Goal: Task Accomplishment & Management: Use online tool/utility

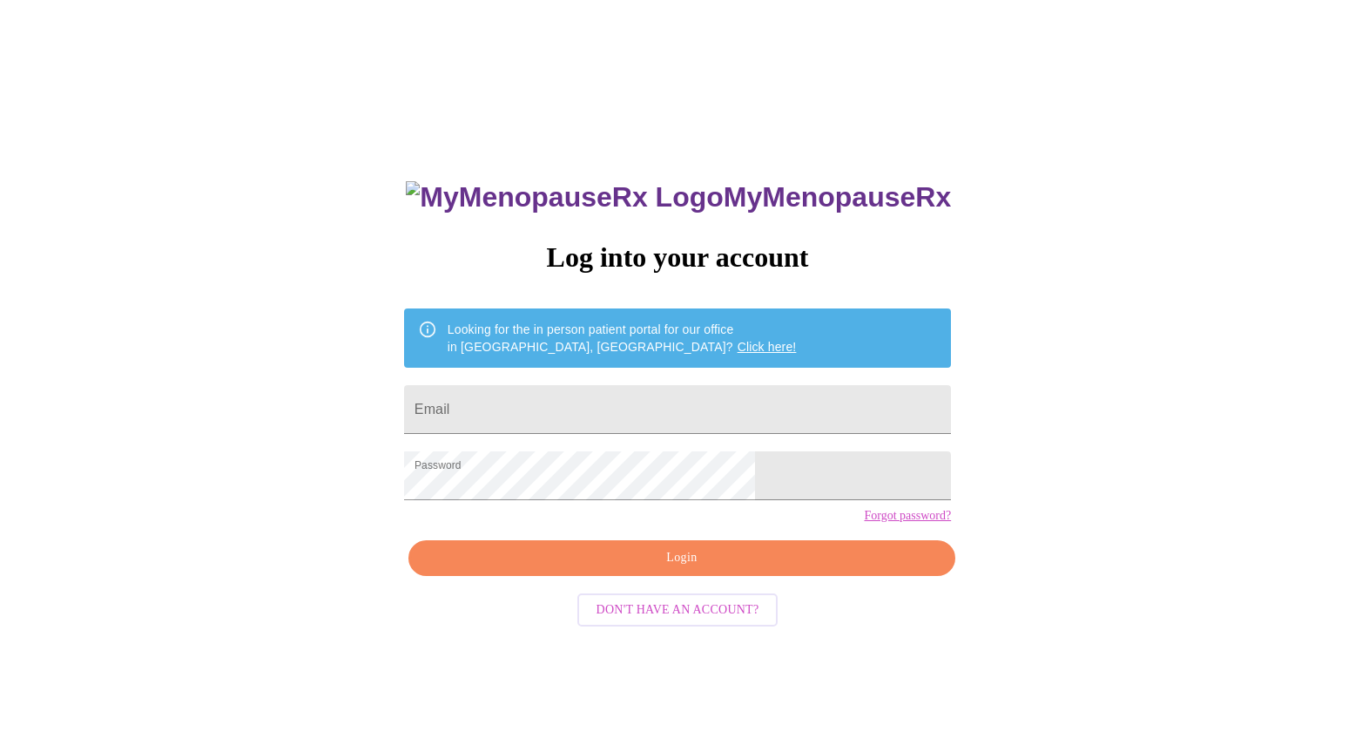
click at [711, 569] on span "Login" at bounding box center [681, 558] width 507 height 22
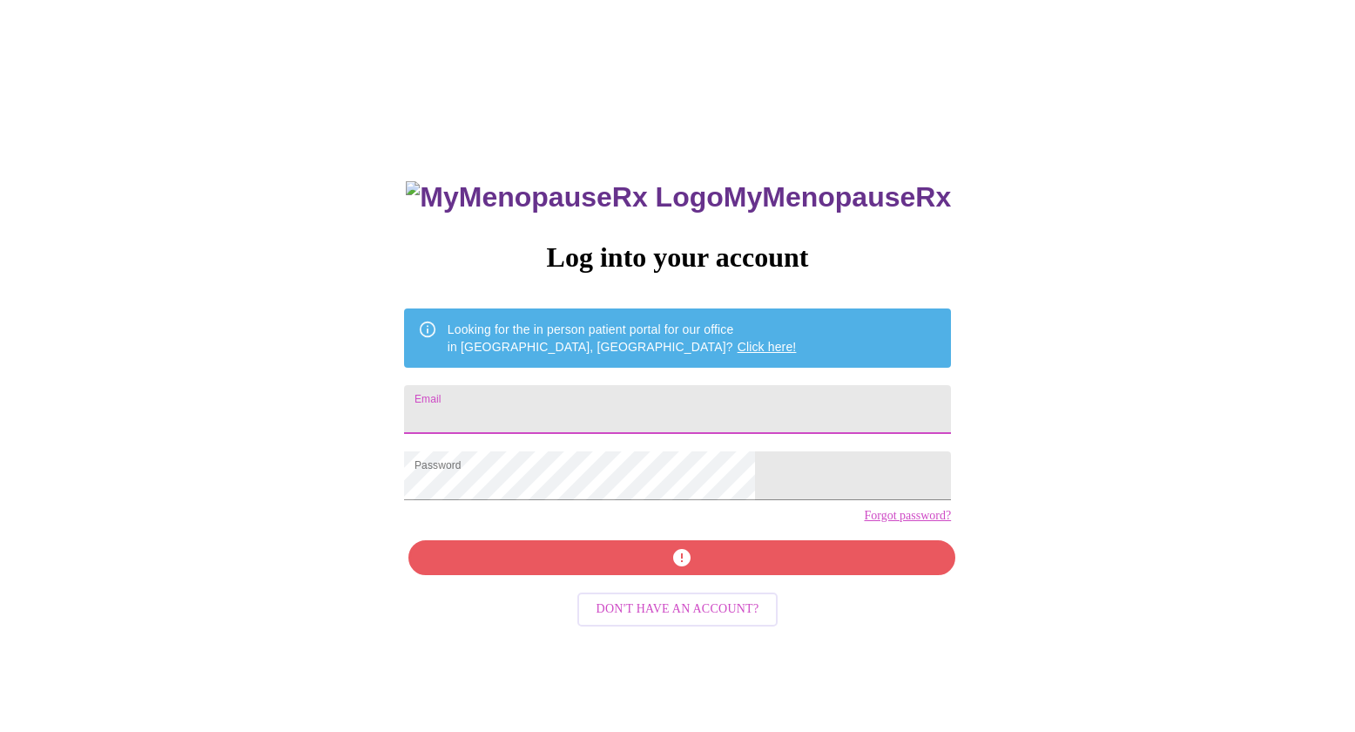
click at [596, 406] on input "Email" at bounding box center [677, 409] width 547 height 49
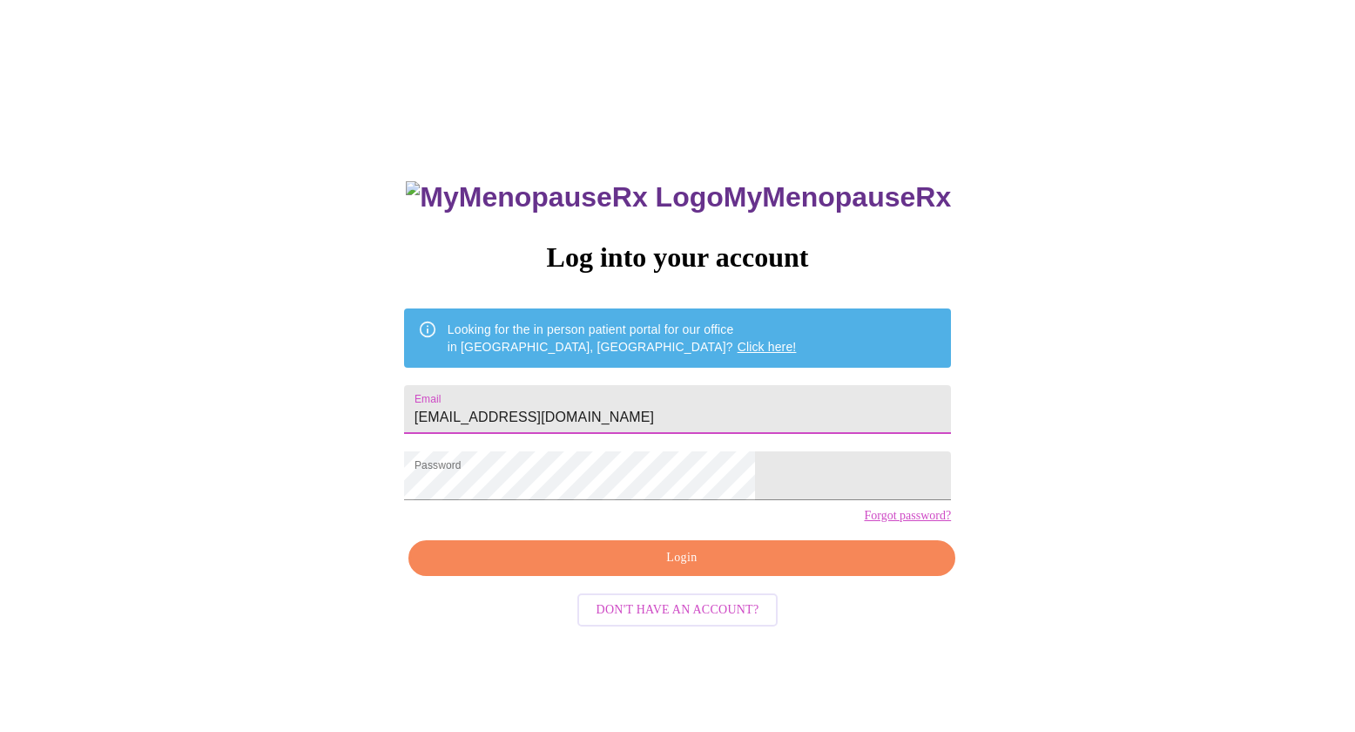
type input "[EMAIL_ADDRESS][DOMAIN_NAME]"
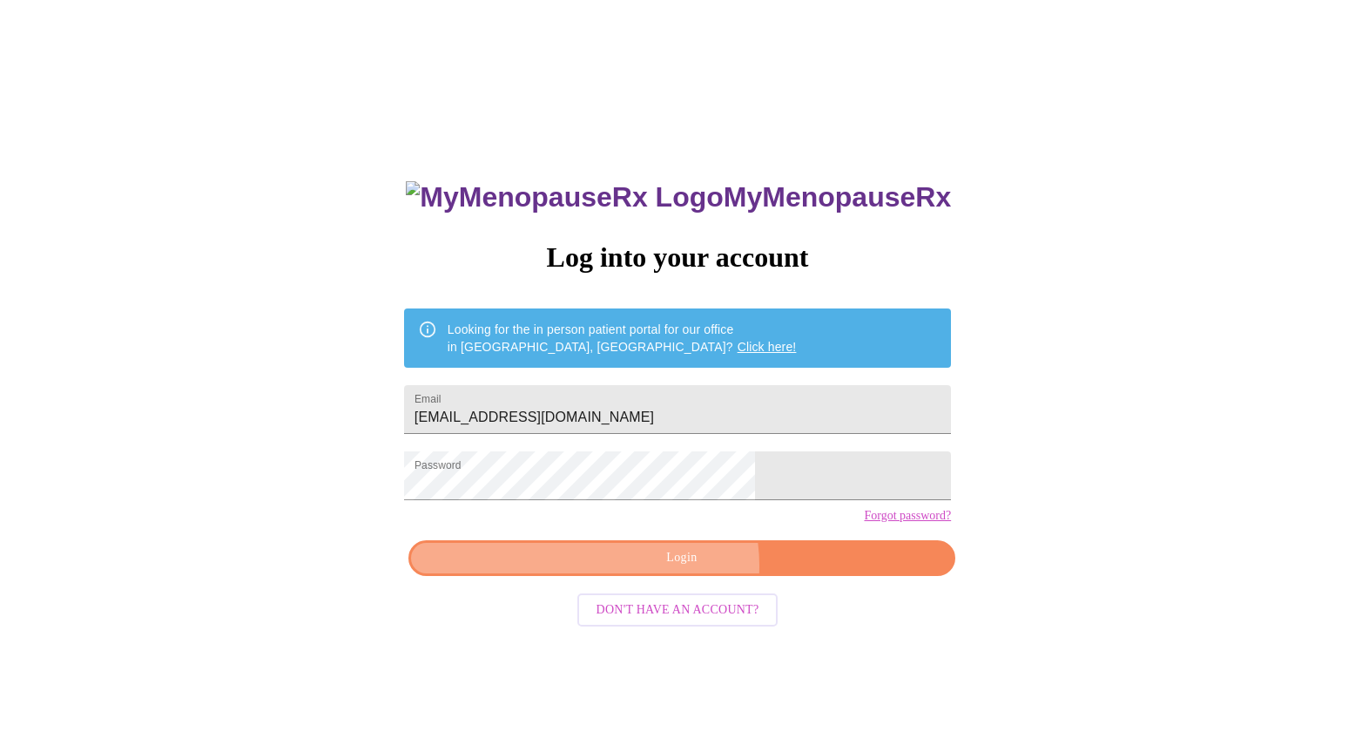
click at [678, 569] on span "Login" at bounding box center [681, 558] width 507 height 22
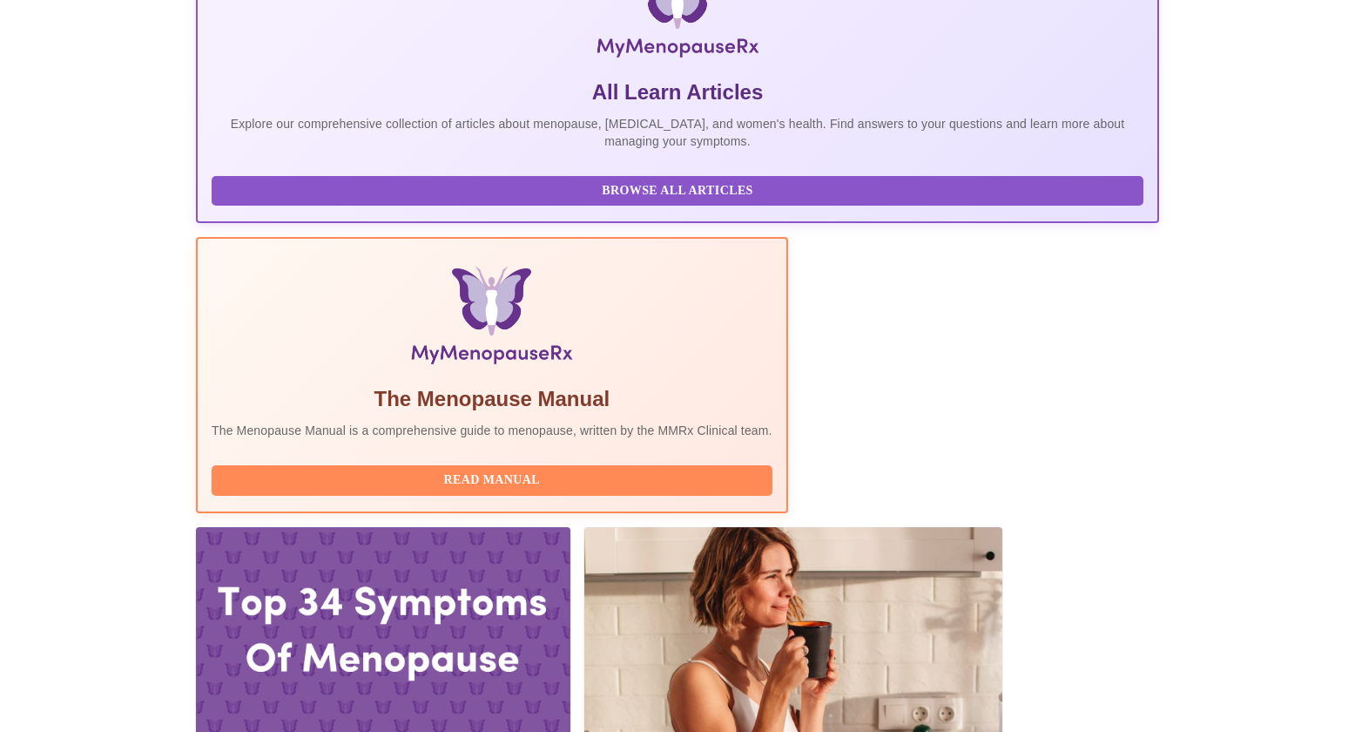
scroll to position [324, 0]
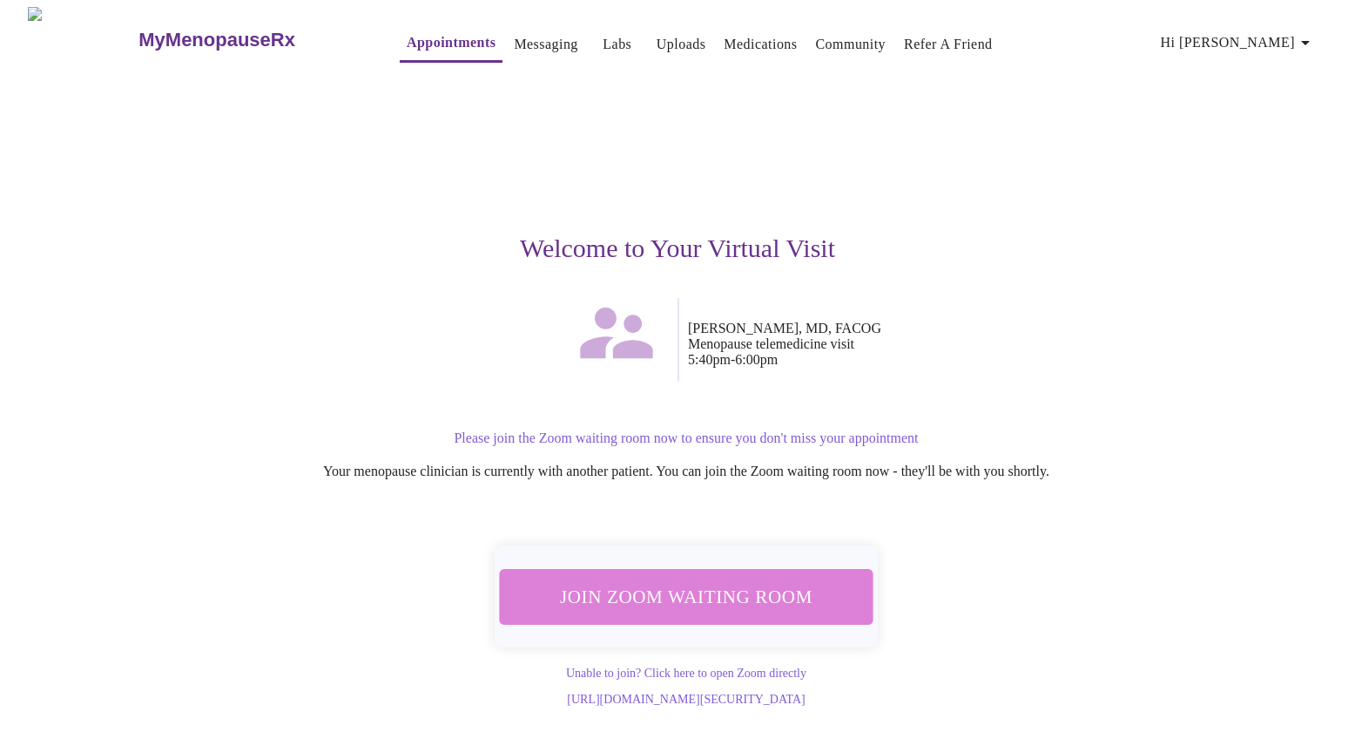
click at [762, 586] on span "Join Zoom Waiting Room" at bounding box center [686, 596] width 329 height 32
click at [751, 591] on span "Join Zoom Waiting Room" at bounding box center [686, 596] width 327 height 32
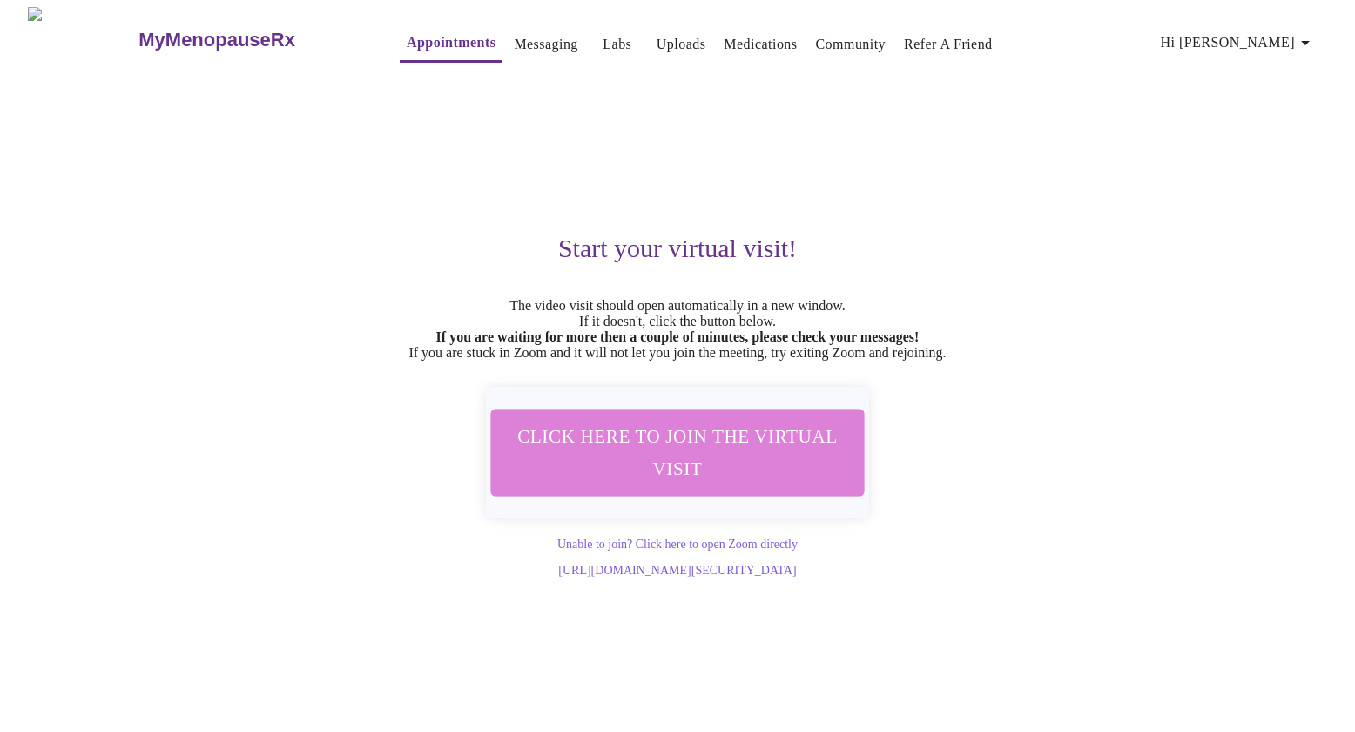
click at [704, 460] on span "Click here to join the virtual visit" at bounding box center [678, 452] width 334 height 65
